Goal: Use online tool/utility: Utilize a website feature to perform a specific function

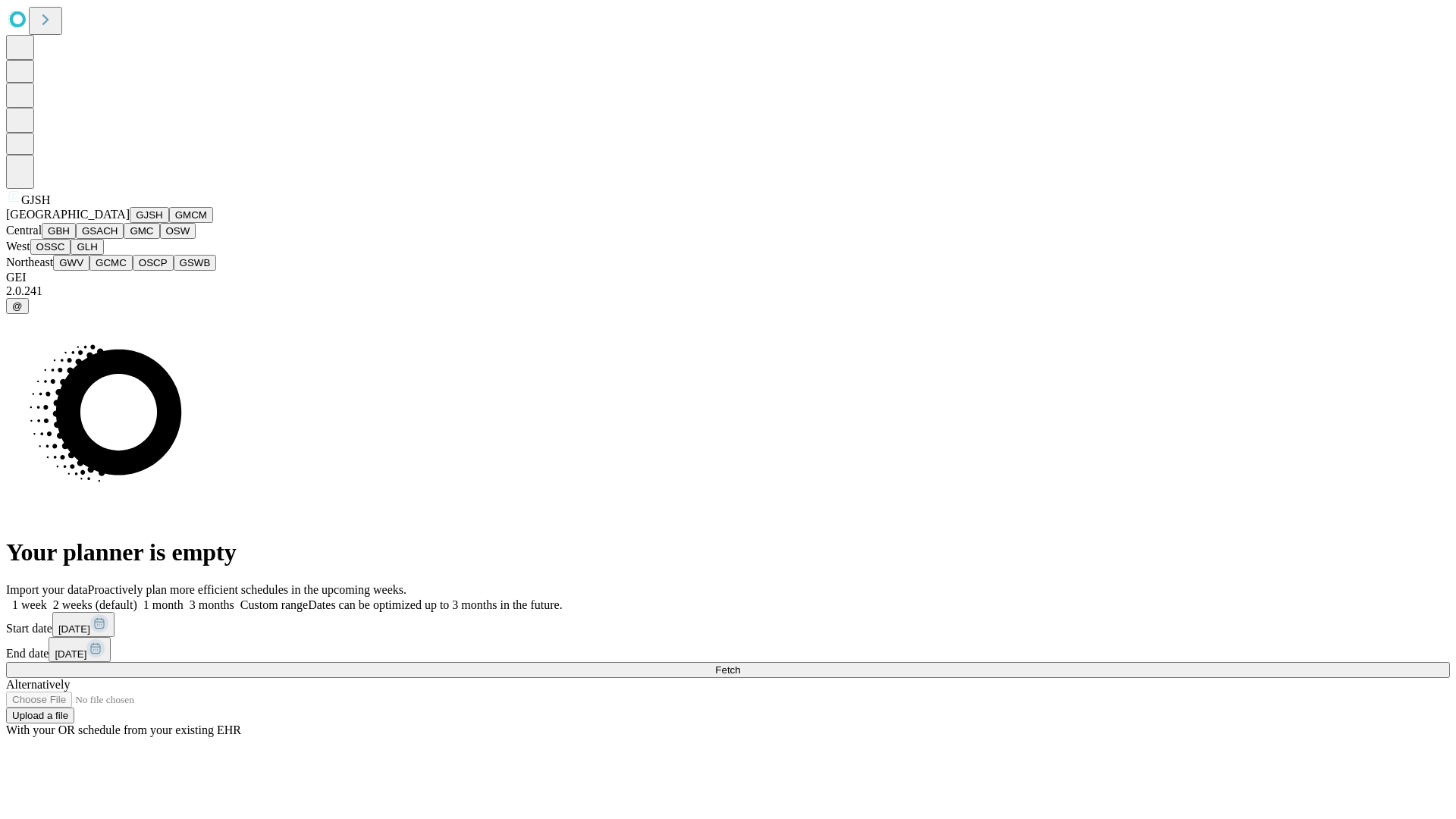
click at [130, 223] on button "GJSH" at bounding box center [150, 214] width 40 height 16
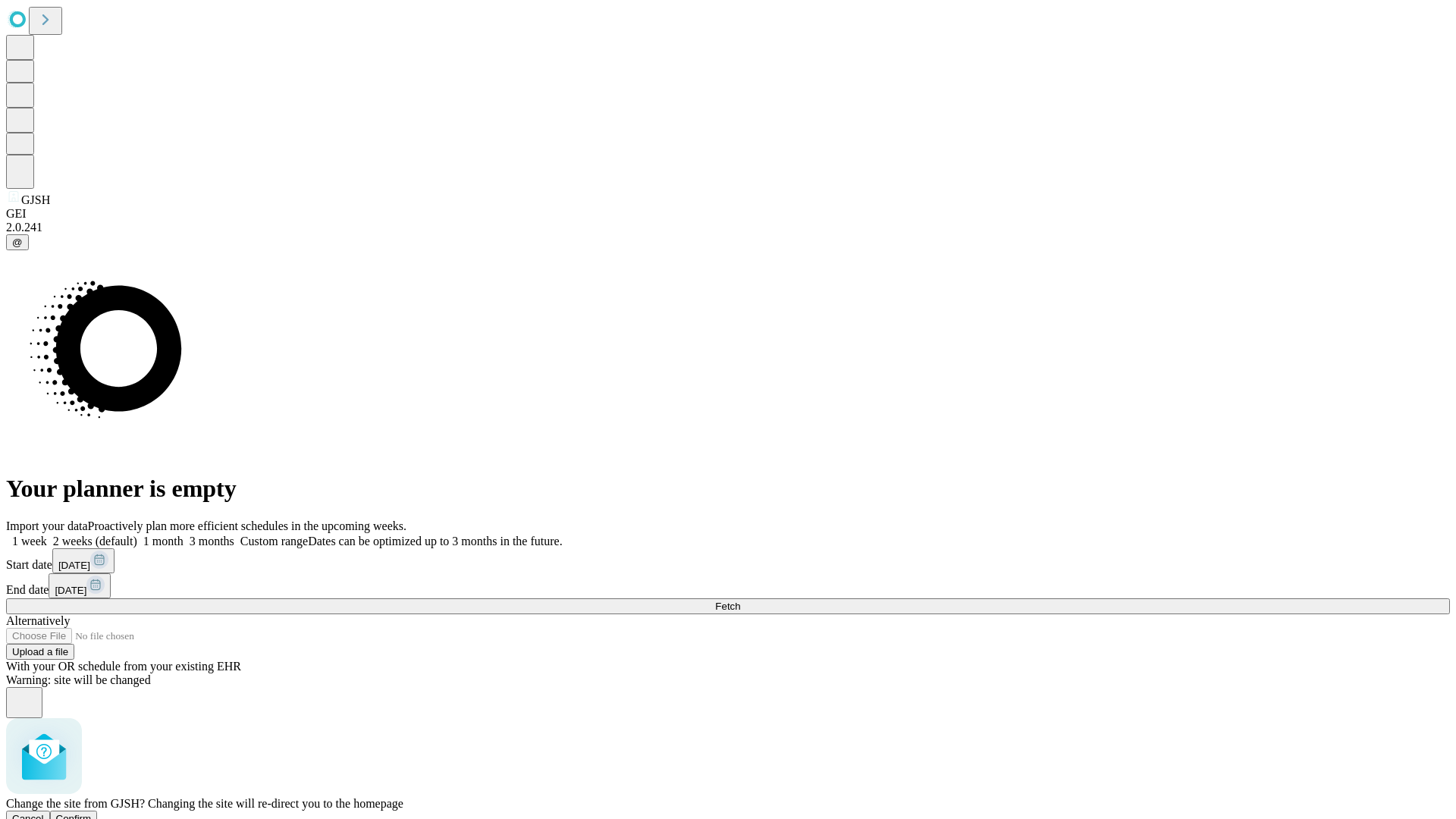
click at [92, 813] on span "Confirm" at bounding box center [74, 818] width 36 height 11
click at [183, 534] on label "1 month" at bounding box center [160, 540] width 46 height 13
click at [740, 600] on span "Fetch" at bounding box center [727, 606] width 25 height 11
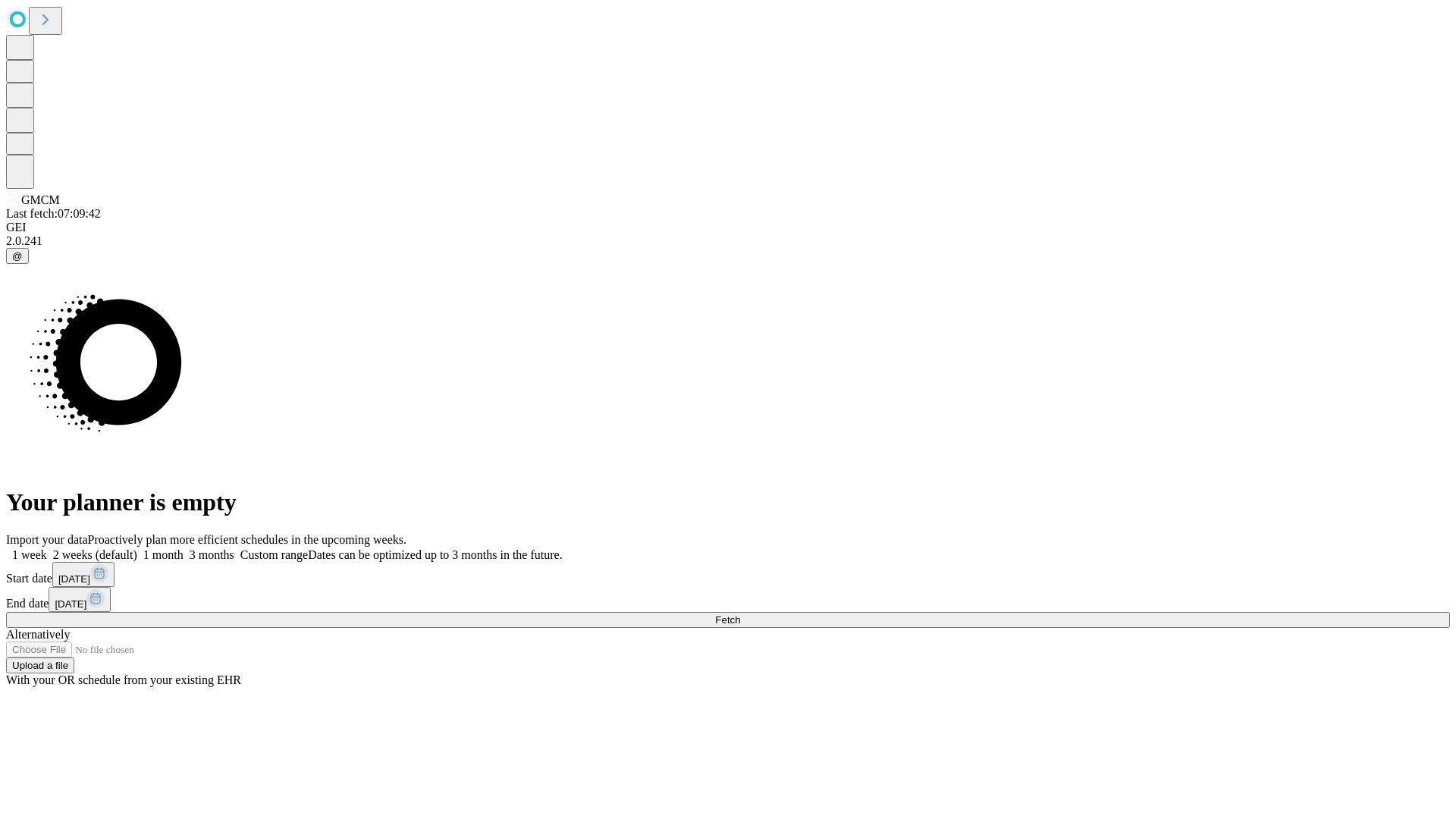
click at [740, 614] on span "Fetch" at bounding box center [727, 619] width 25 height 11
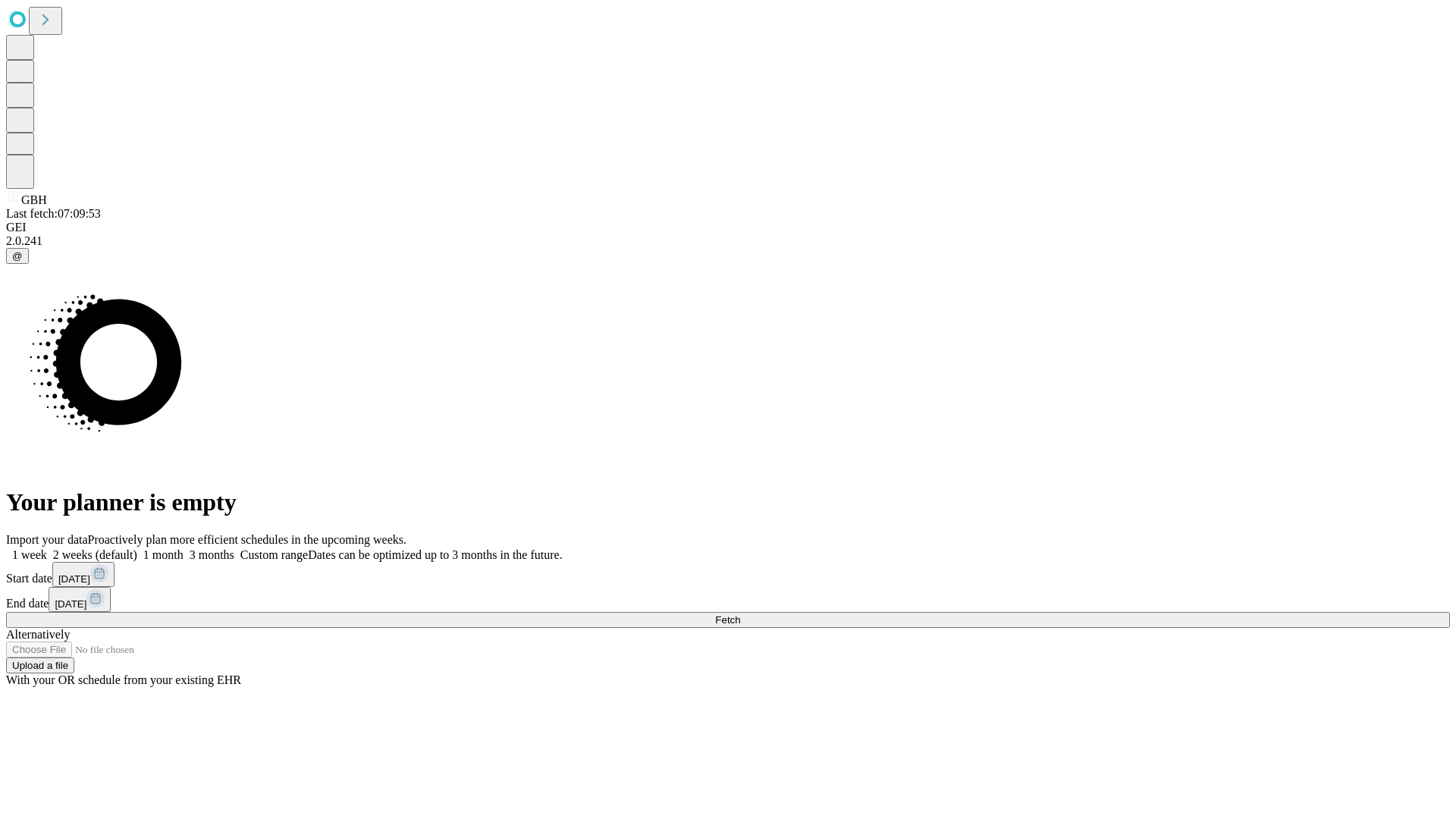
click at [740, 614] on span "Fetch" at bounding box center [727, 619] width 25 height 11
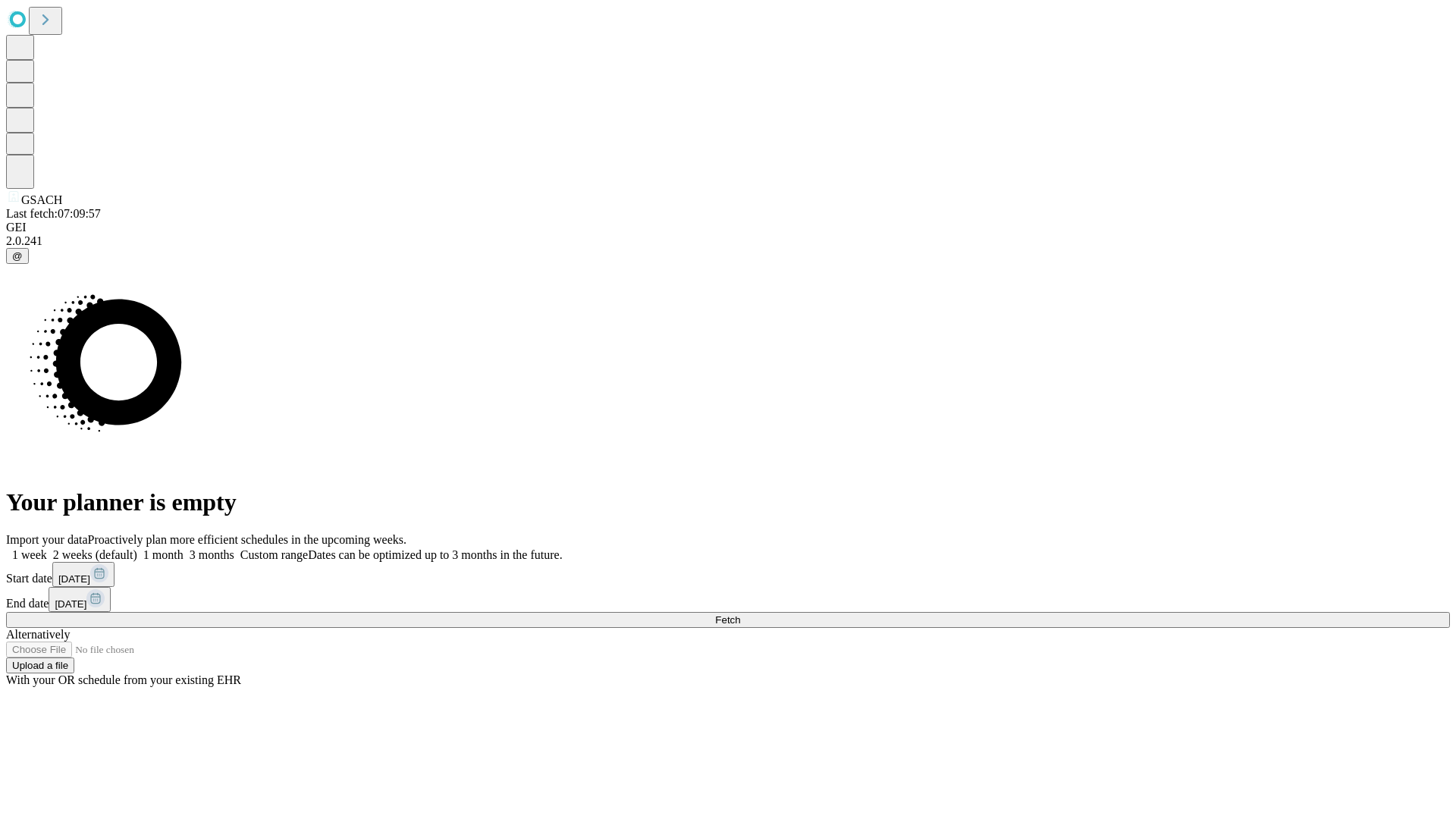
click at [183, 548] on label "1 month" at bounding box center [160, 554] width 46 height 13
click at [740, 614] on span "Fetch" at bounding box center [727, 619] width 25 height 11
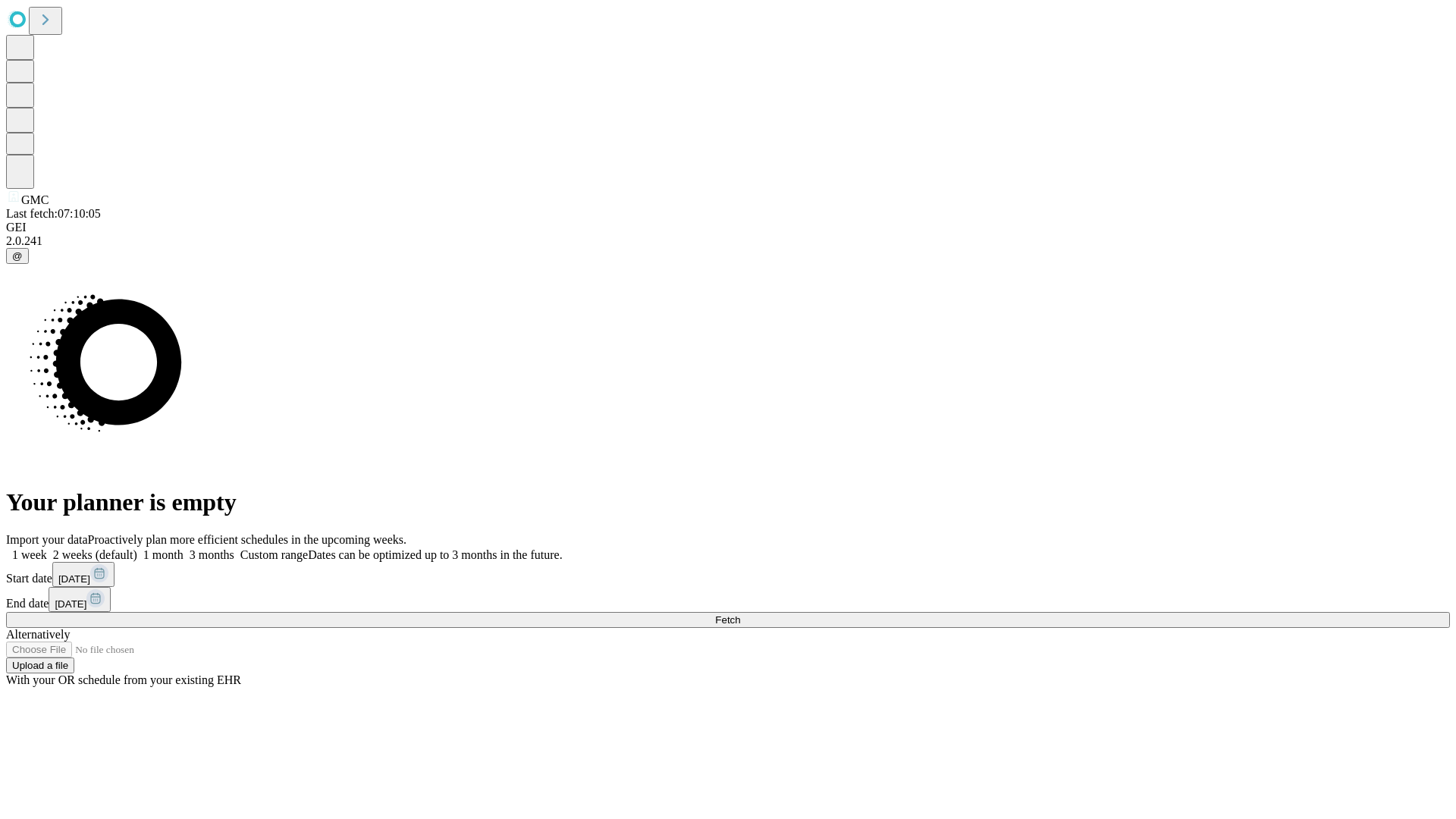
click at [183, 548] on label "1 month" at bounding box center [160, 554] width 46 height 13
click at [740, 614] on span "Fetch" at bounding box center [727, 619] width 25 height 11
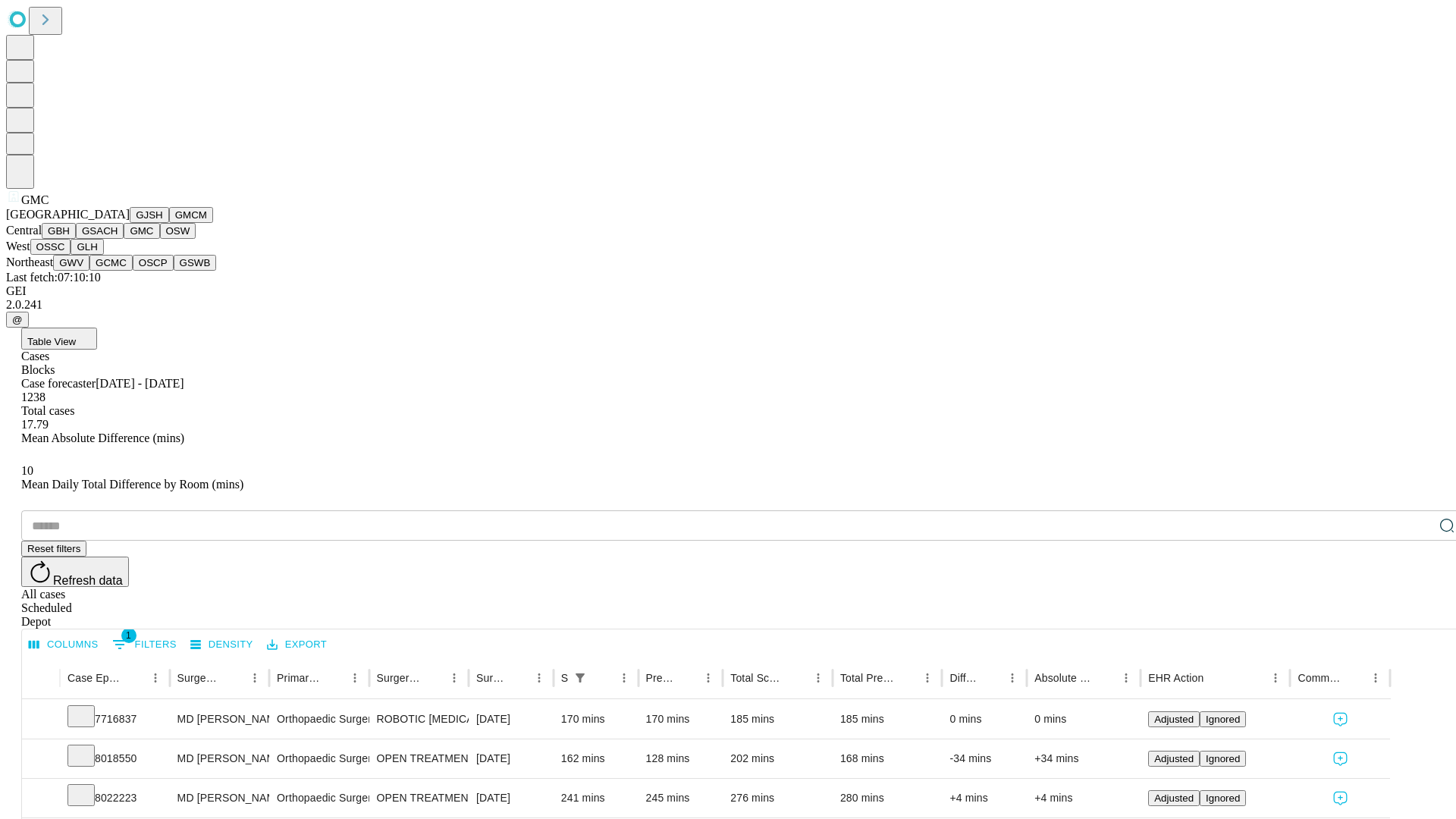
click at [160, 239] on button "OSW" at bounding box center [179, 230] width 36 height 16
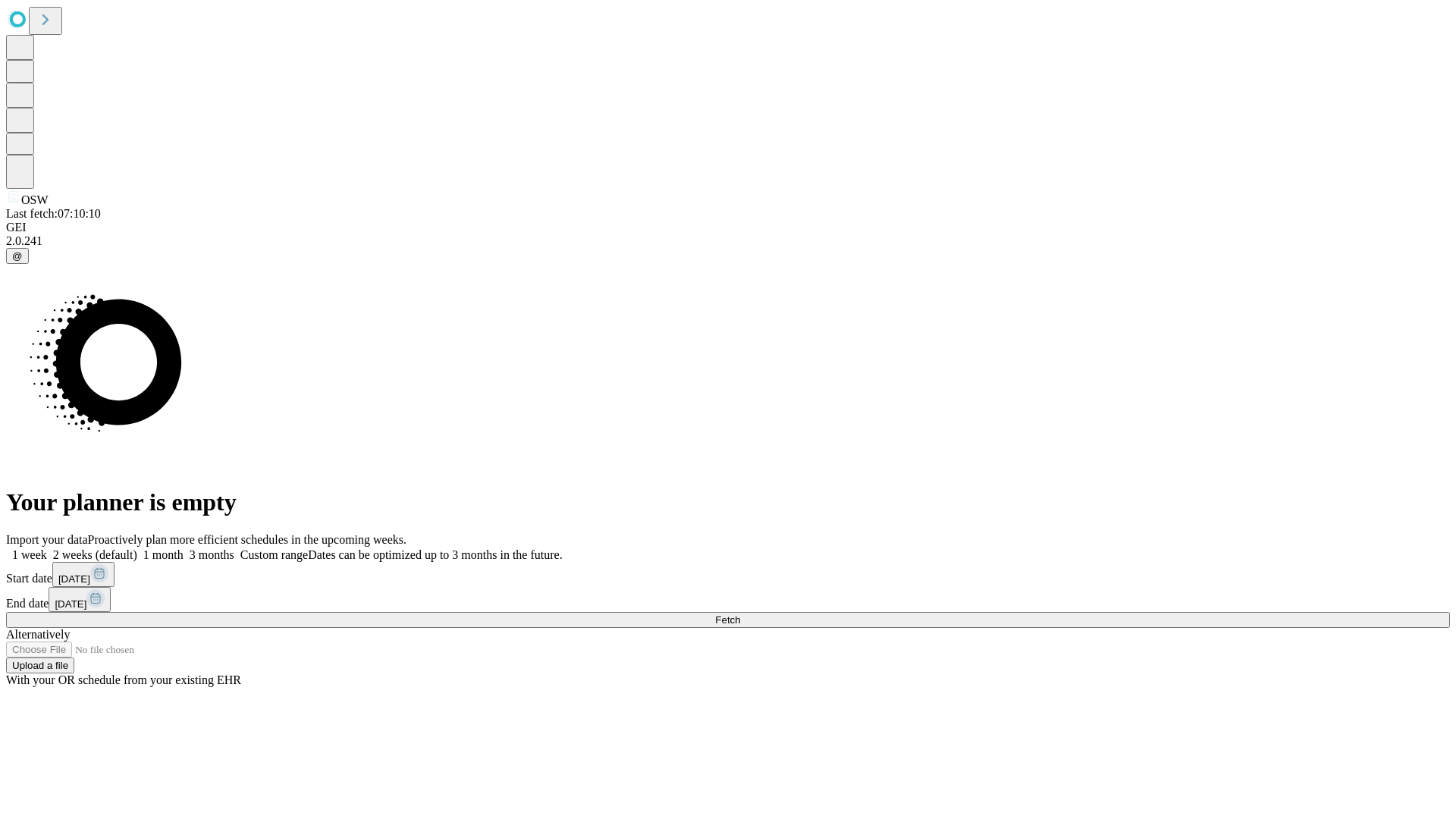
click at [183, 548] on label "1 month" at bounding box center [160, 554] width 46 height 13
click at [740, 614] on span "Fetch" at bounding box center [727, 619] width 25 height 11
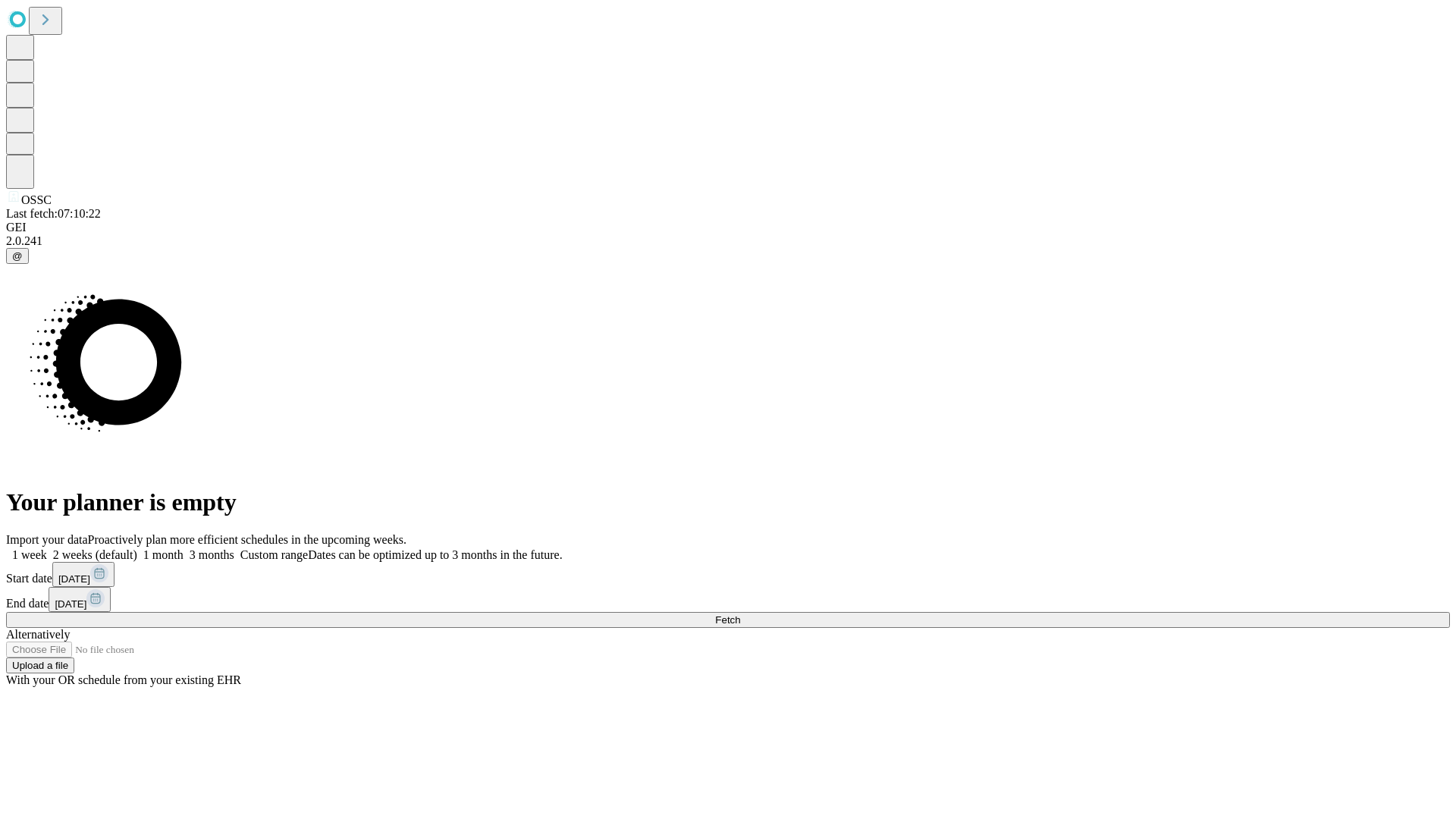
click at [740, 614] on span "Fetch" at bounding box center [727, 619] width 25 height 11
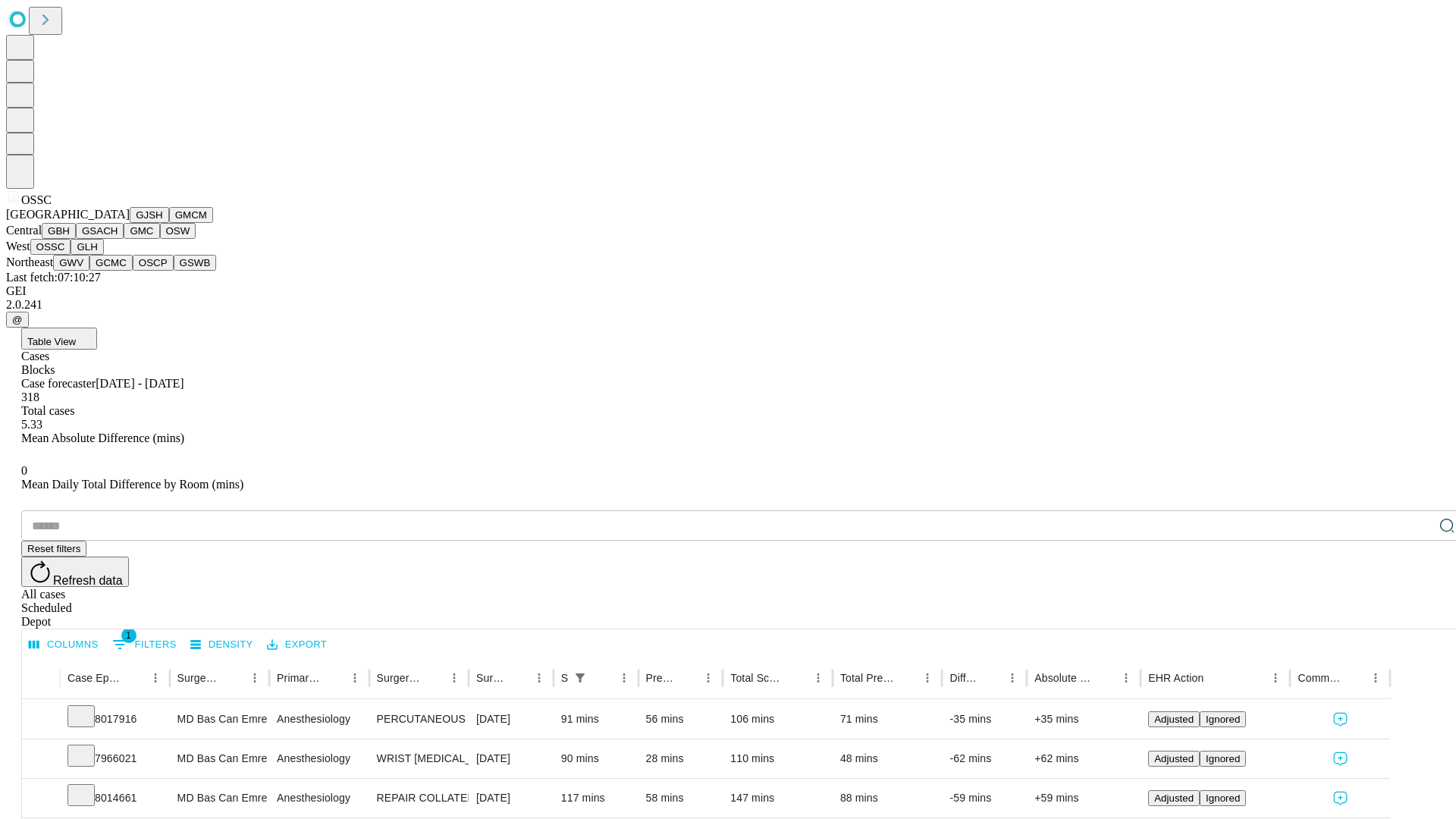
click at [103, 255] on button "GLH" at bounding box center [87, 246] width 33 height 16
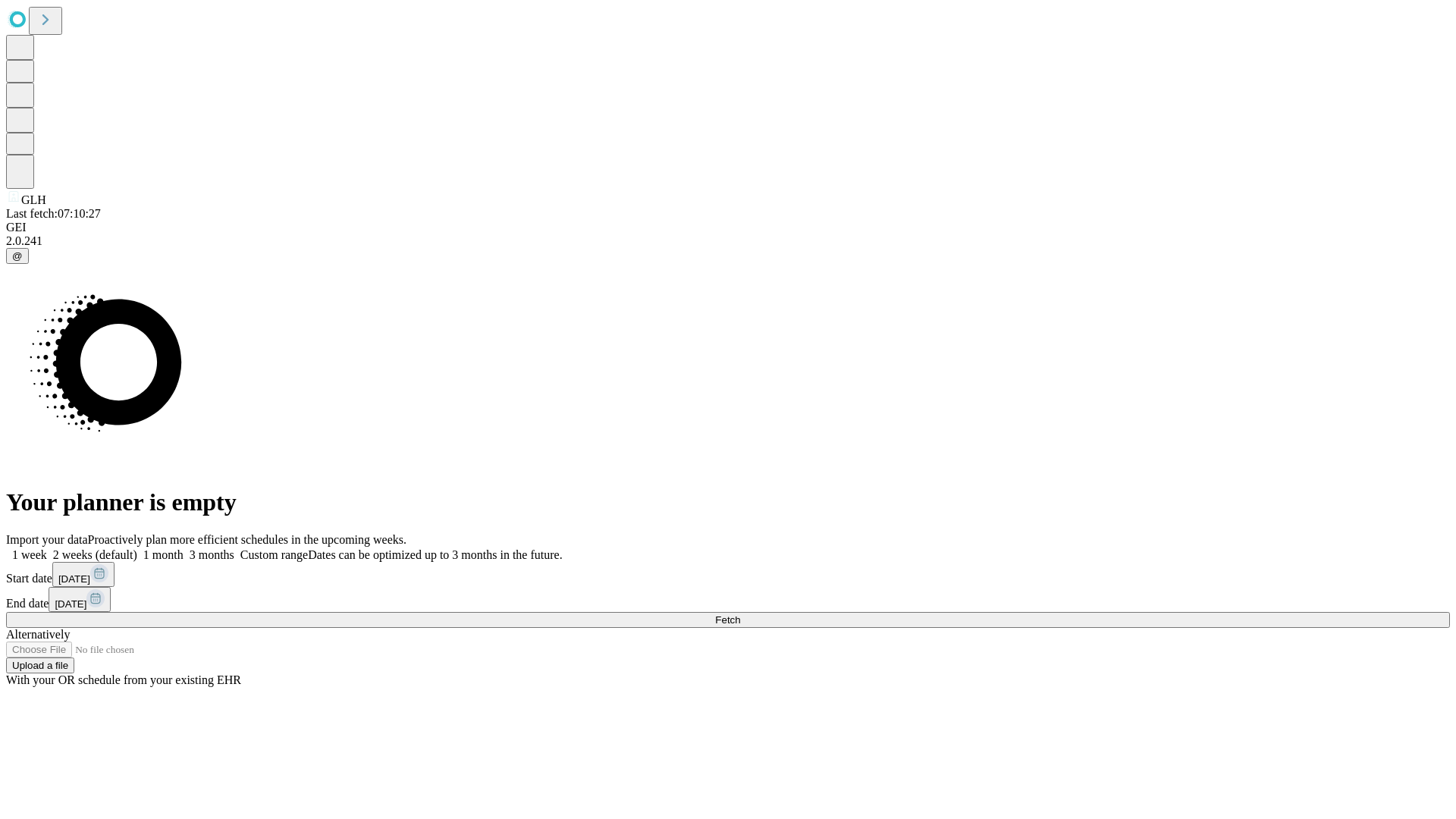
click at [183, 548] on label "1 month" at bounding box center [160, 554] width 46 height 13
click at [740, 614] on span "Fetch" at bounding box center [727, 619] width 25 height 11
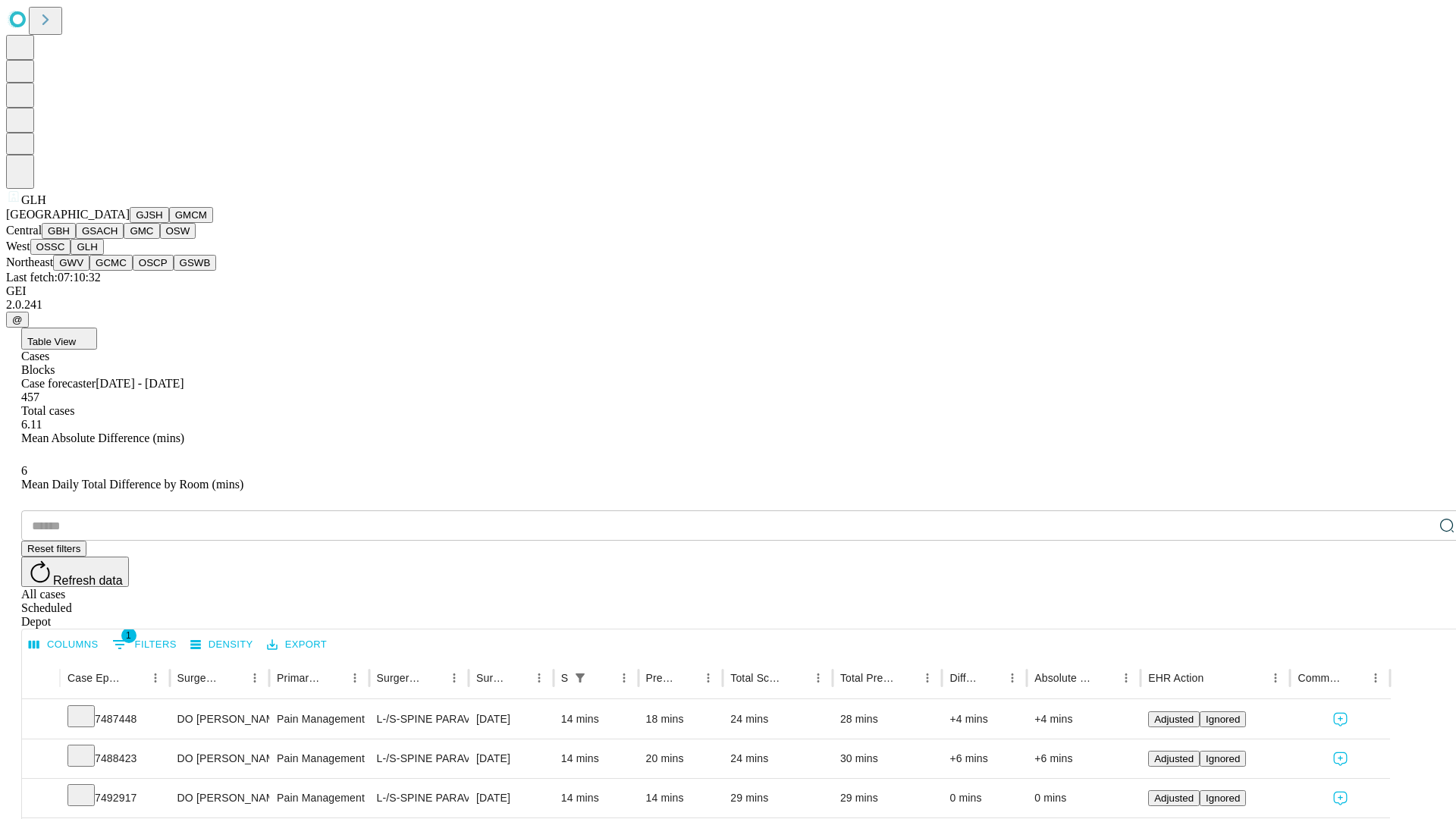
click at [90, 270] on button "GWV" at bounding box center [71, 262] width 36 height 16
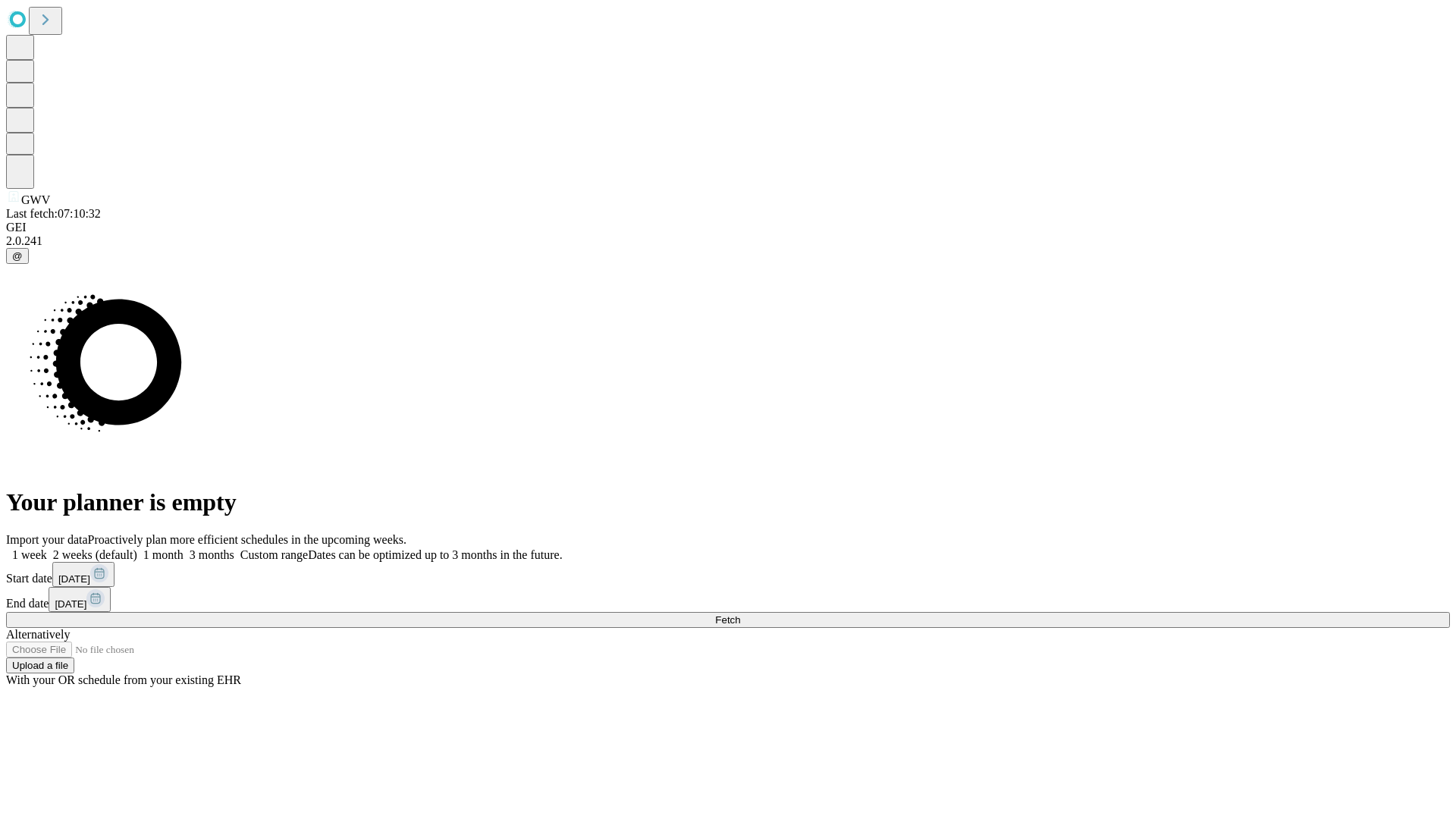
click at [183, 548] on label "1 month" at bounding box center [160, 554] width 46 height 13
click at [740, 614] on span "Fetch" at bounding box center [727, 619] width 25 height 11
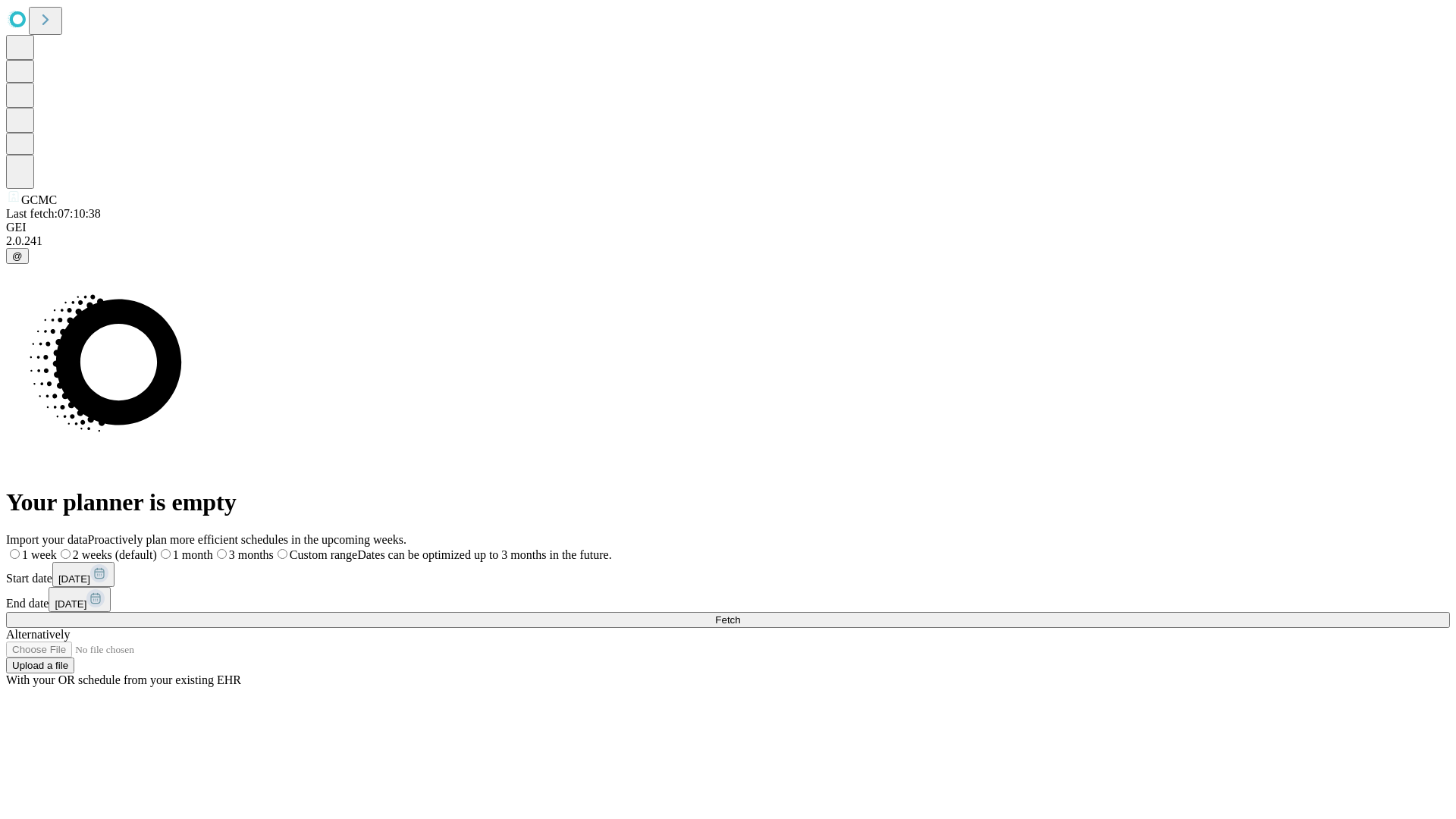
click at [740, 614] on span "Fetch" at bounding box center [727, 619] width 25 height 11
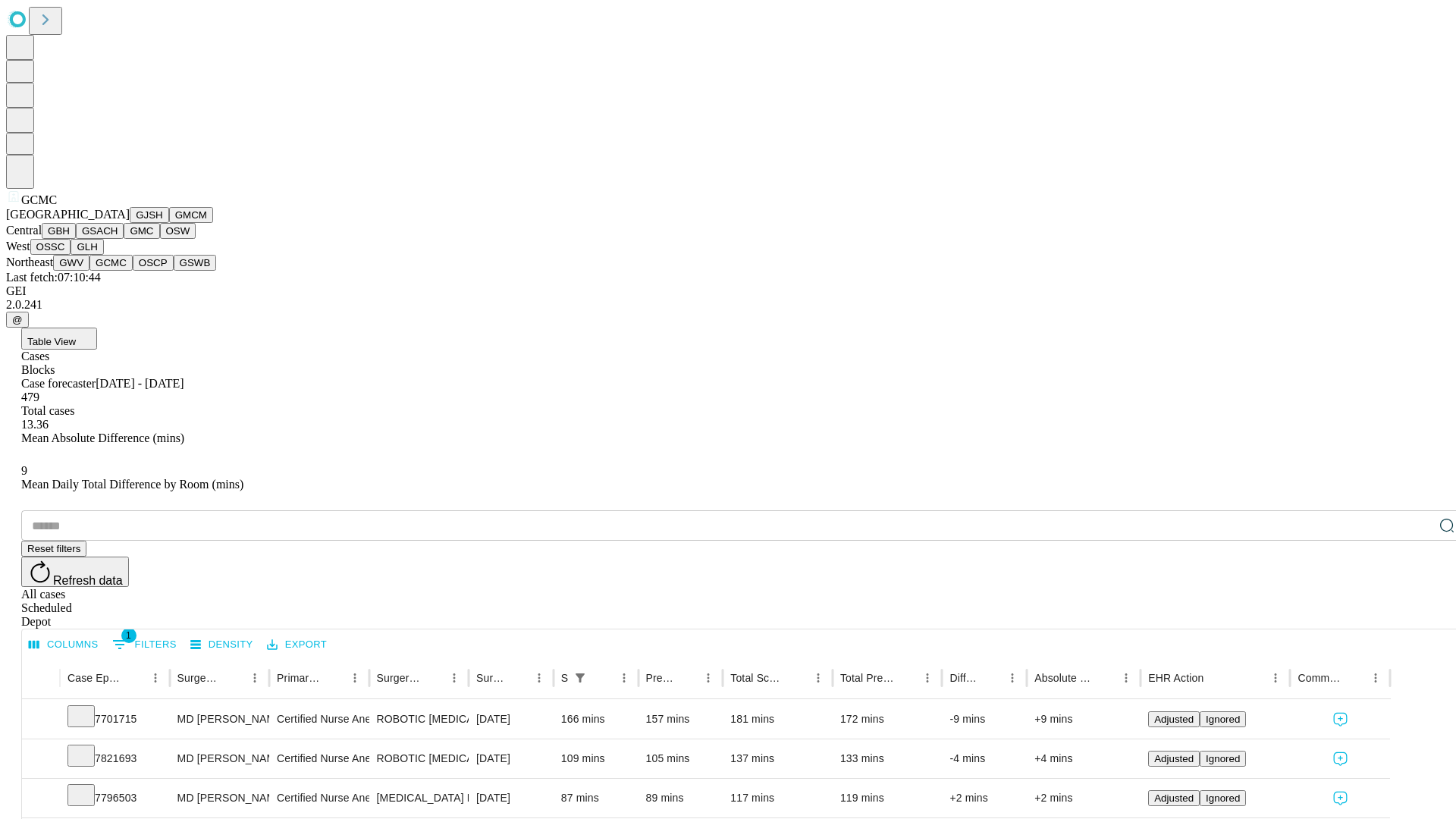
click at [133, 270] on button "OSCP" at bounding box center [154, 262] width 41 height 16
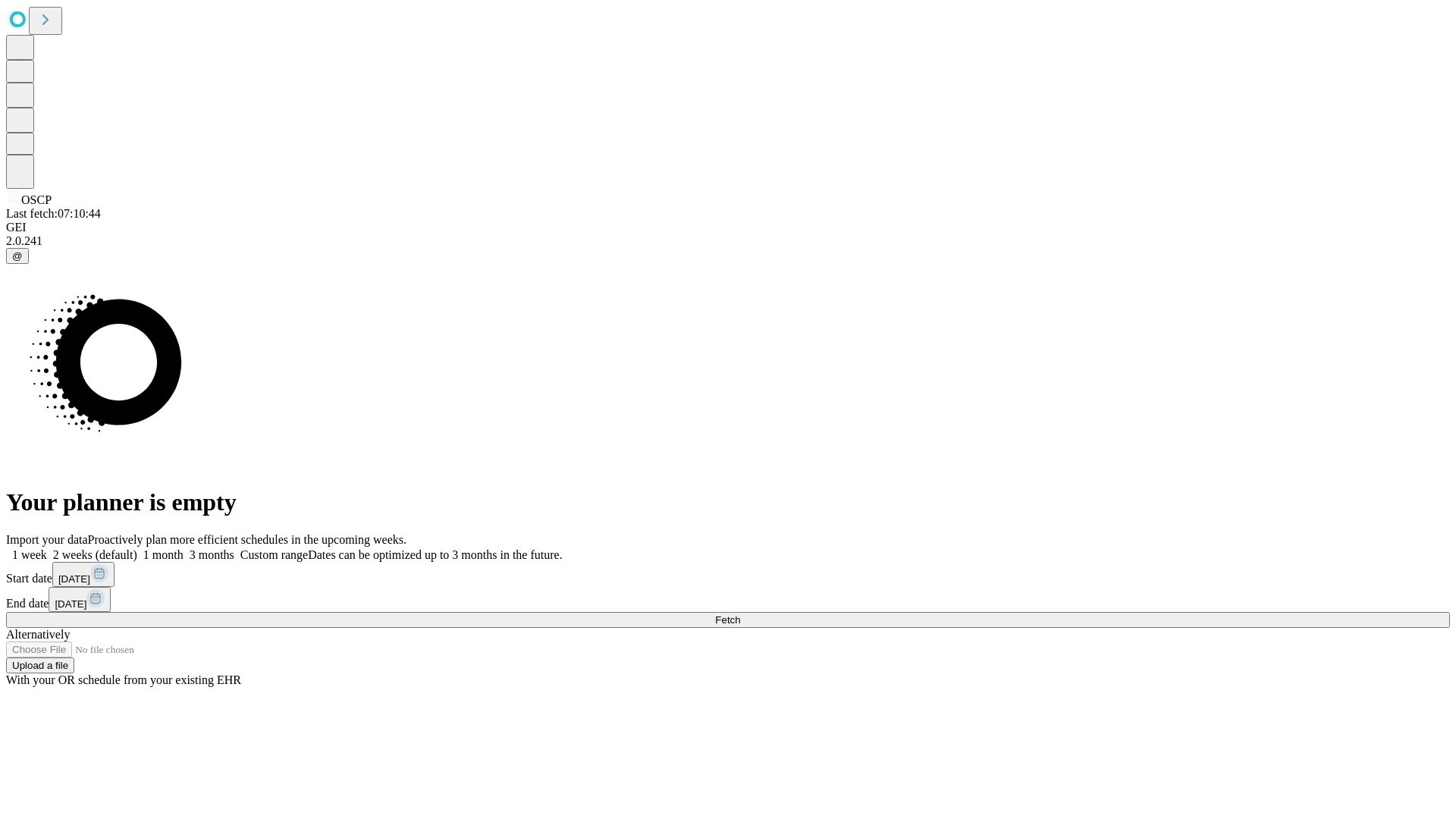
click at [183, 548] on label "1 month" at bounding box center [160, 554] width 46 height 13
click at [740, 614] on span "Fetch" at bounding box center [727, 619] width 25 height 11
